Goal: Task Accomplishment & Management: Manage account settings

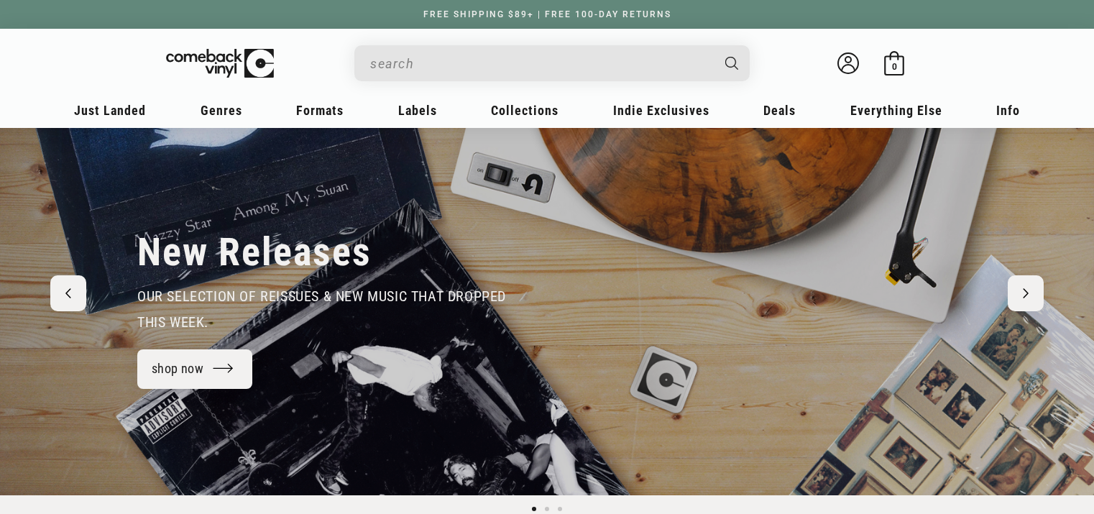
scroll to position [65, 0]
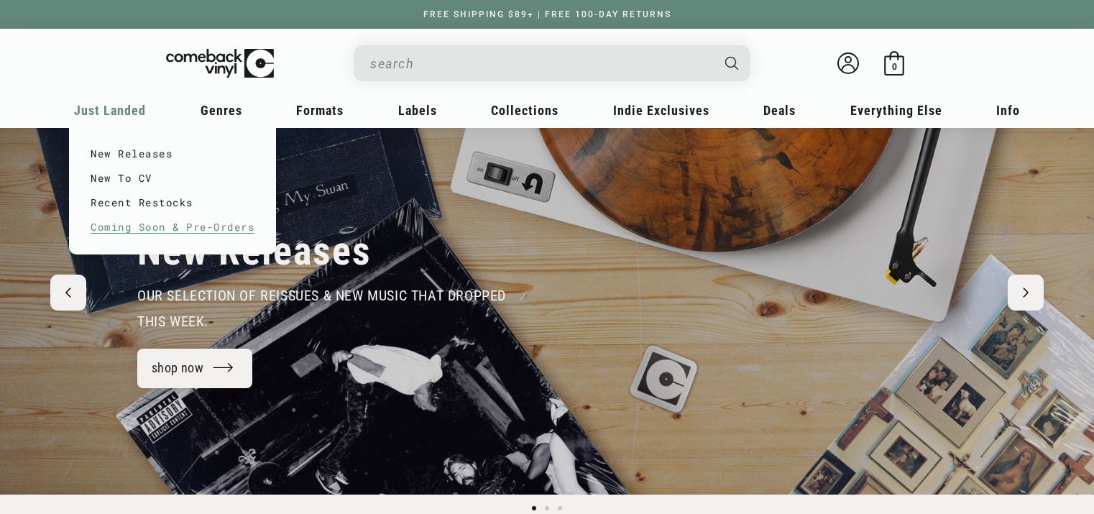
click at [144, 226] on link "Coming Soon & Pre-Orders" at bounding box center [173, 227] width 164 height 24
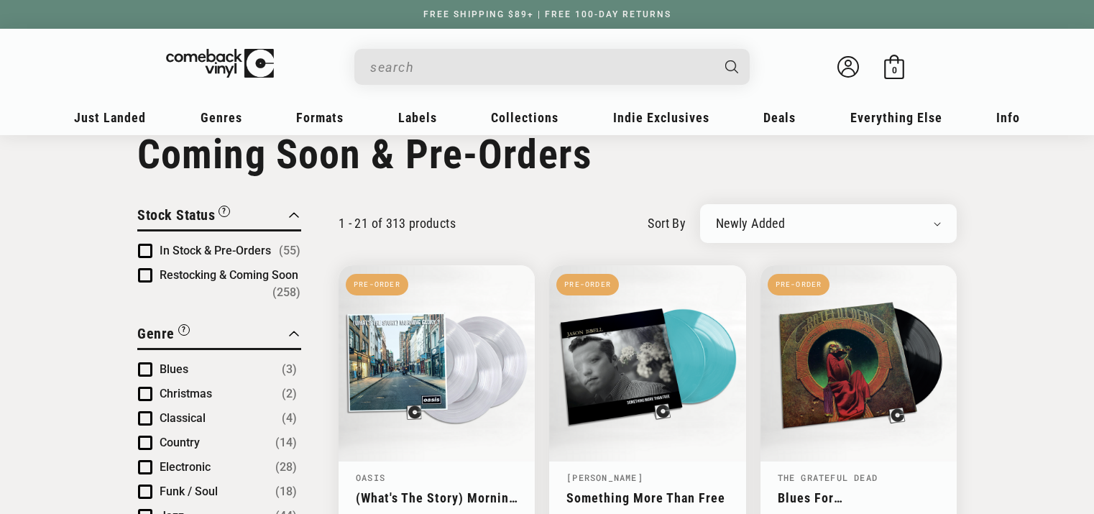
scroll to position [6, 0]
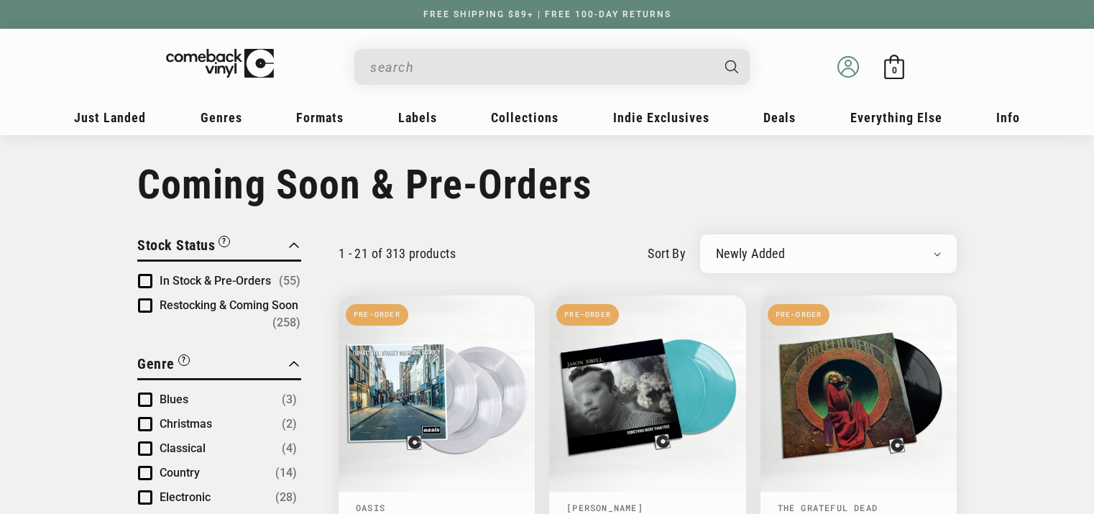
click at [847, 65] on circle at bounding box center [848, 63] width 6 height 6
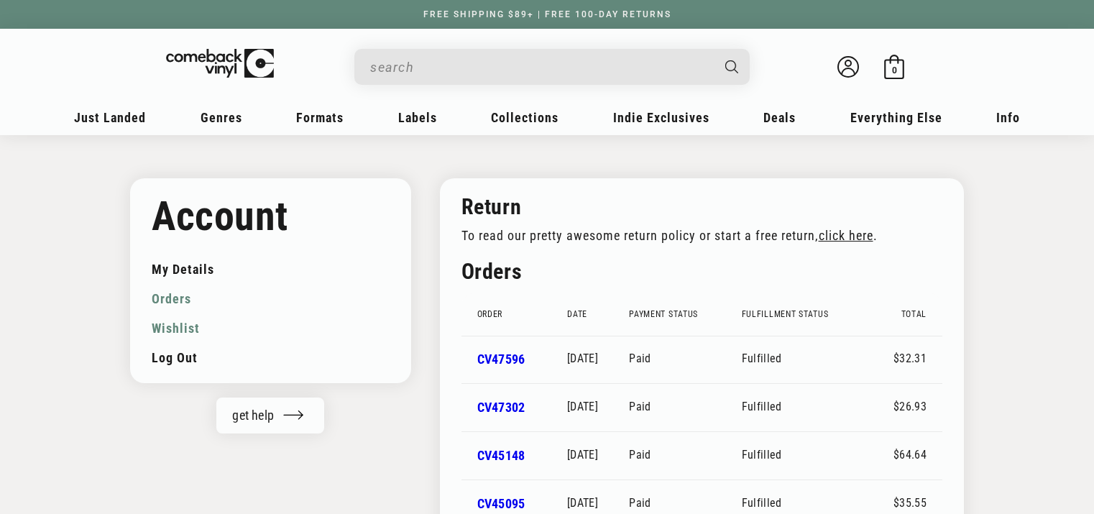
click at [183, 331] on link "Wishlist" at bounding box center [271, 327] width 238 height 29
